Goal: Navigation & Orientation: Go to known website

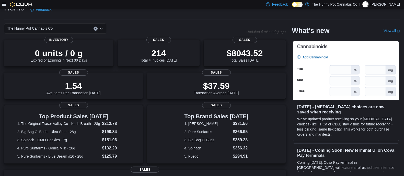
scroll to position [120, 0]
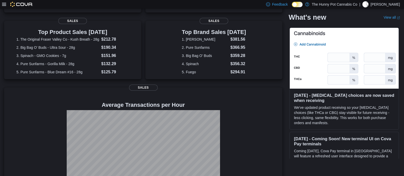
scroll to position [120, 0]
